Goal: Find specific page/section: Find specific page/section

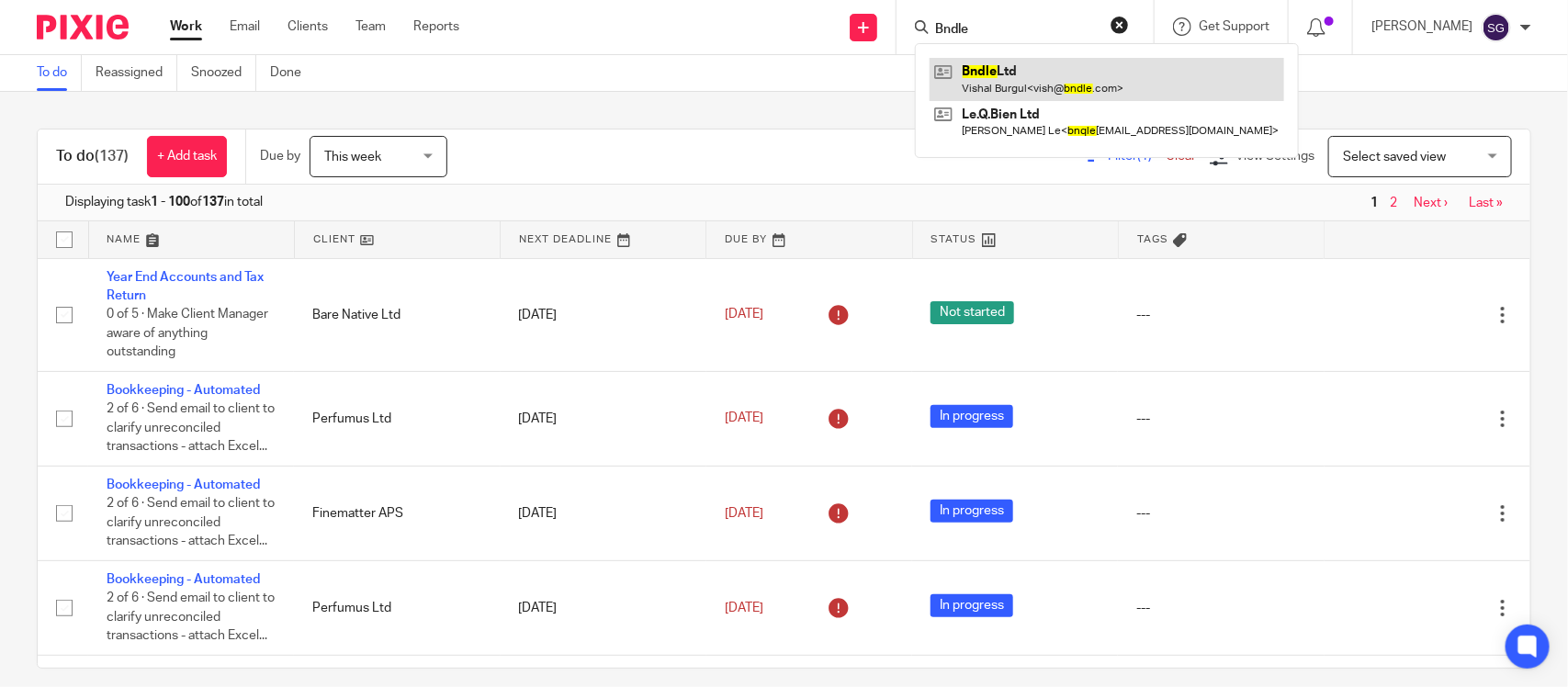
type input "Bndle"
click at [964, 80] on link at bounding box center [1107, 79] width 354 height 43
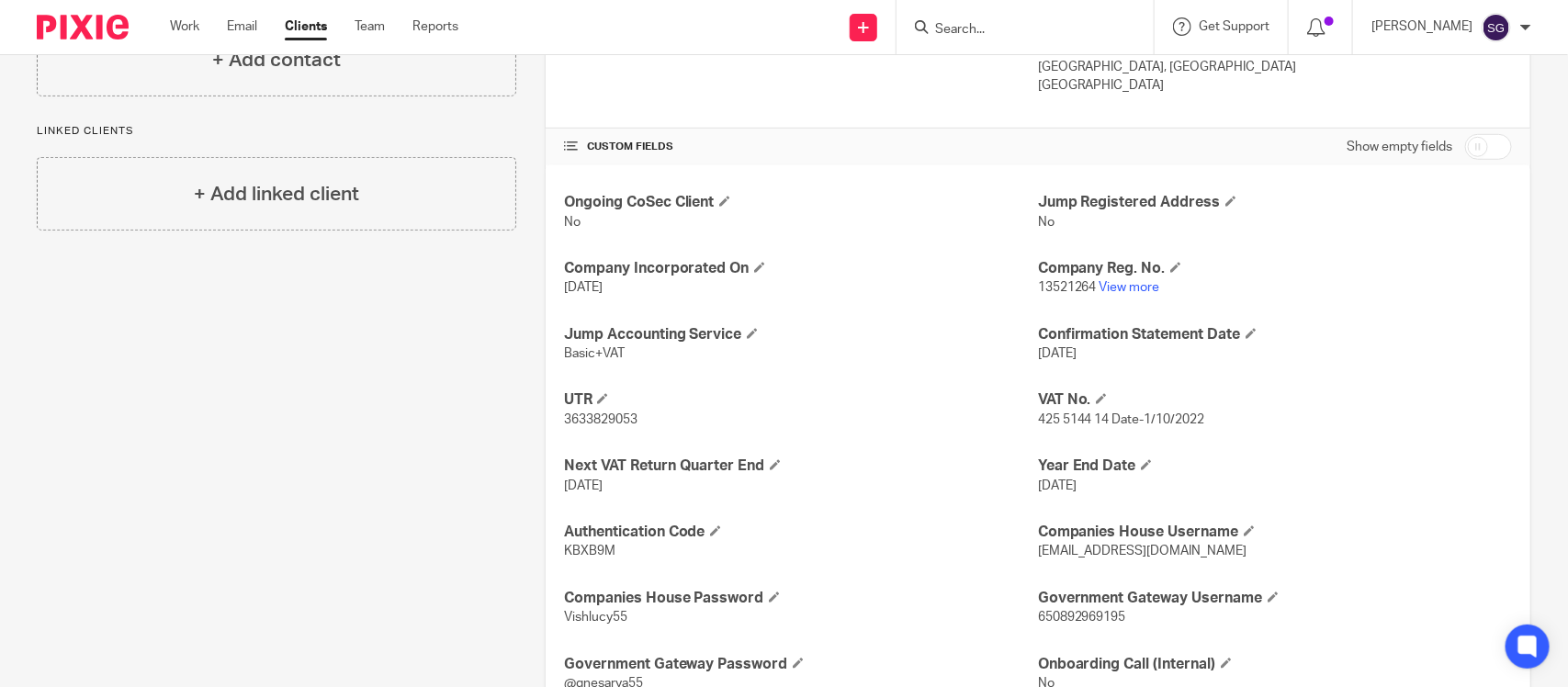
scroll to position [542, 0]
drag, startPoint x: 1094, startPoint y: 396, endPoint x: 1027, endPoint y: 395, distance: 67.0
click at [1038, 411] on span "425 5144 14 Date-1/10/2022" at bounding box center [1122, 418] width 168 height 13
copy span "425 5144 14"
click at [1122, 280] on link "View more" at bounding box center [1130, 286] width 61 height 13
